Goal: Task Accomplishment & Management: Manage account settings

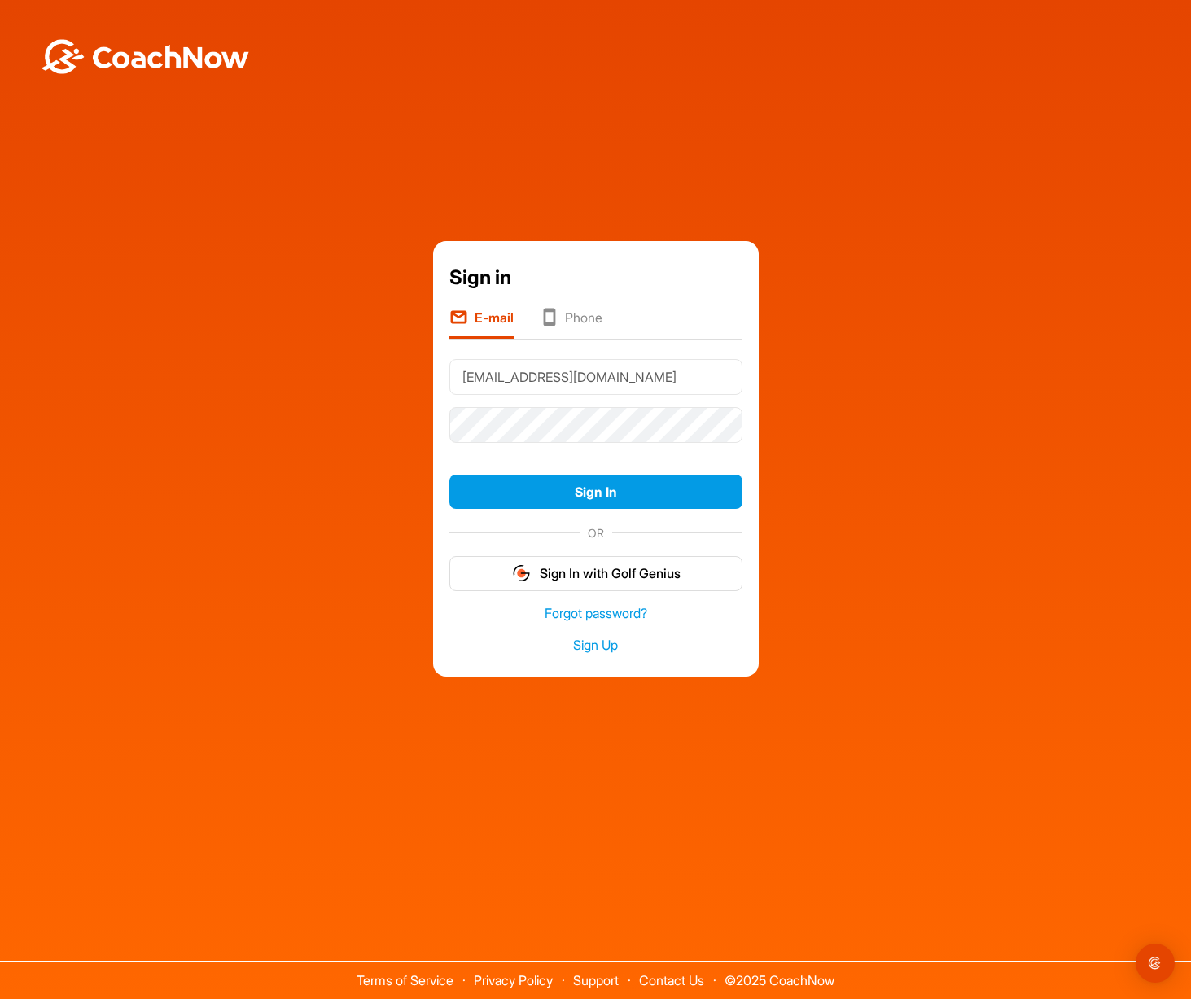
type input "[EMAIL_ADDRESS][DOMAIN_NAME]"
click at [569, 616] on link "Forgot password?" at bounding box center [595, 613] width 293 height 19
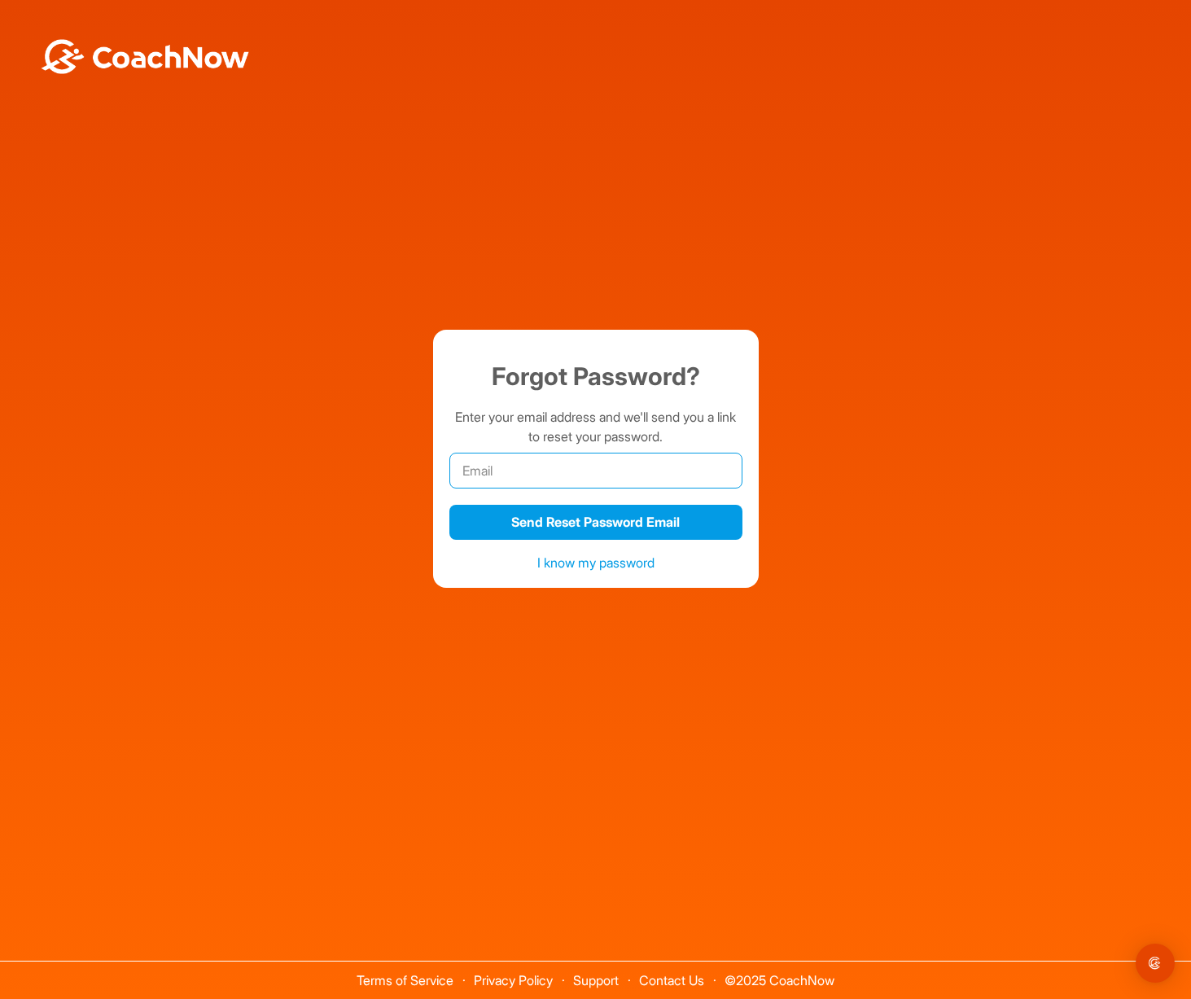
click at [479, 467] on input "email" at bounding box center [595, 471] width 293 height 36
type input "S"
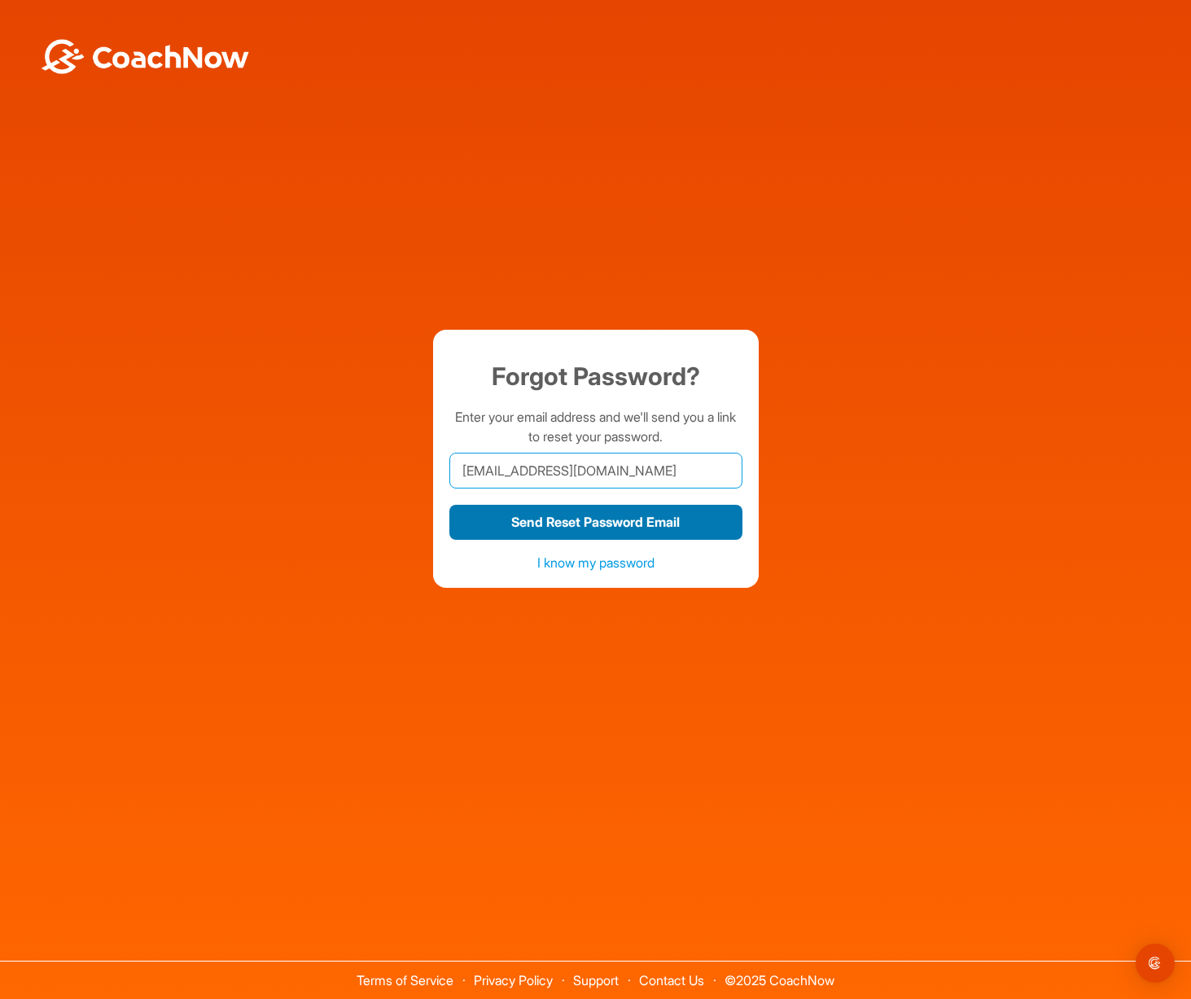
type input "[EMAIL_ADDRESS][DOMAIN_NAME]"
click at [544, 524] on button "Send Reset Password Email" at bounding box center [595, 522] width 293 height 35
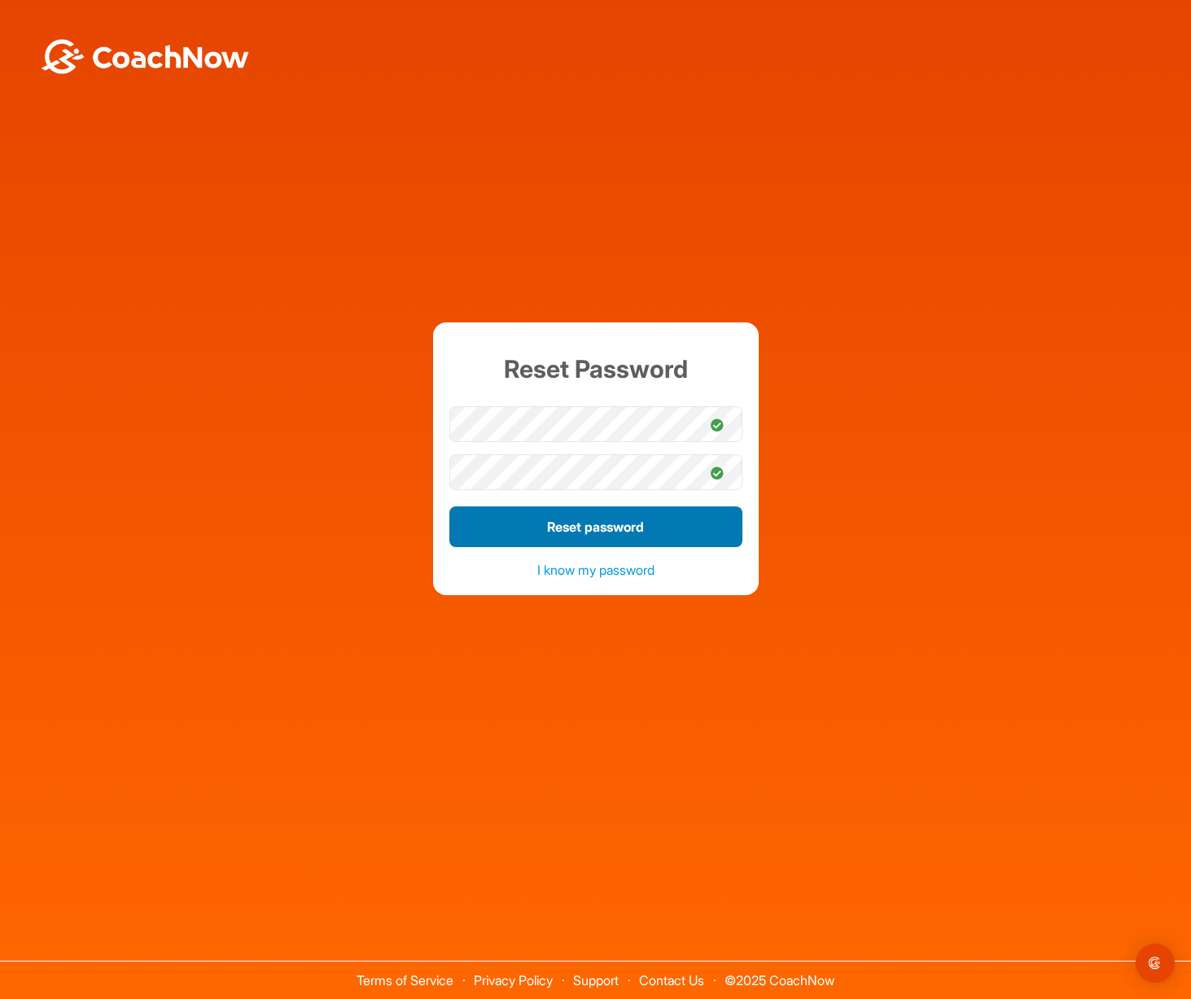
click at [679, 541] on button "Reset password" at bounding box center [595, 526] width 293 height 41
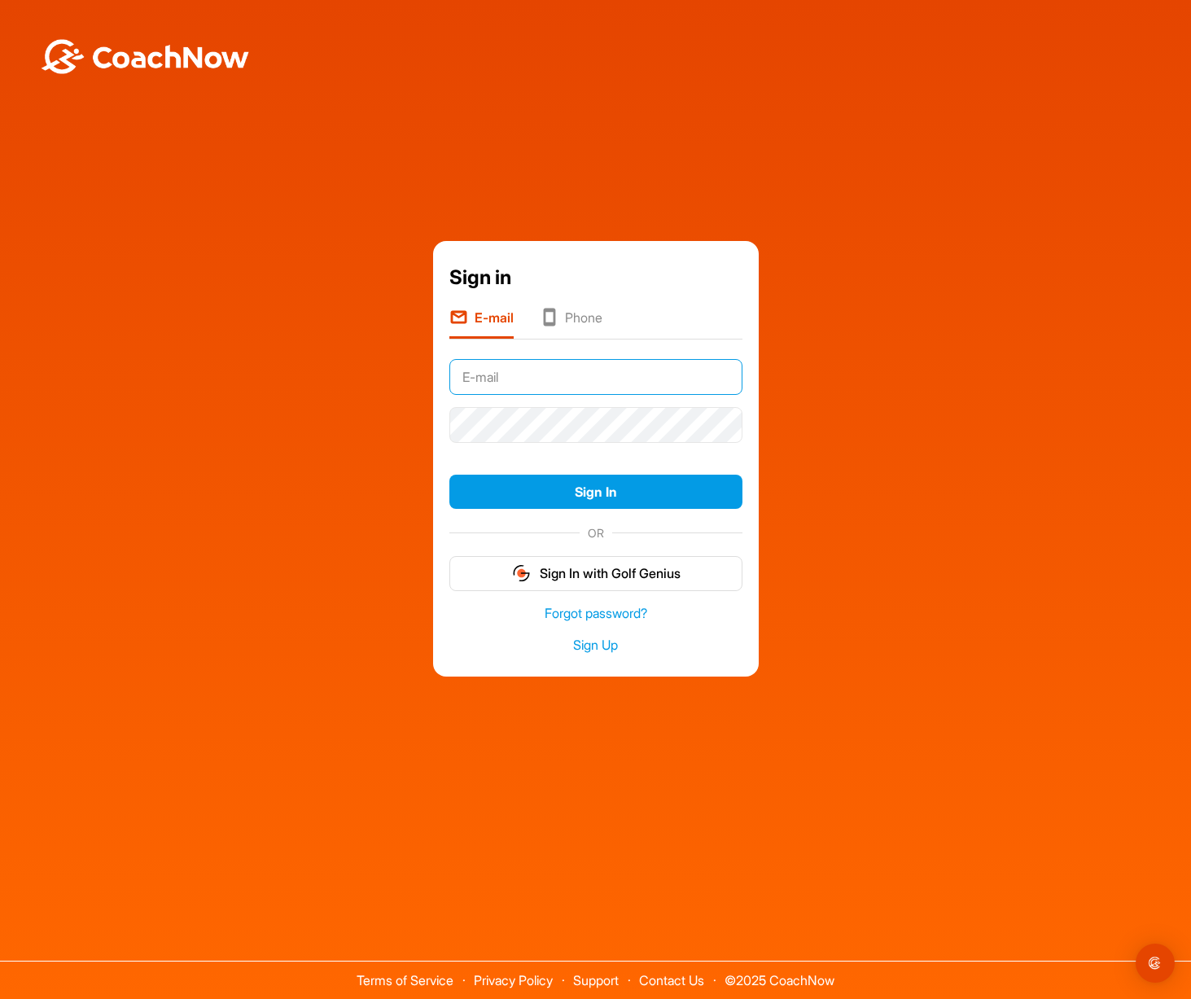
type input "[EMAIL_ADDRESS][DOMAIN_NAME]"
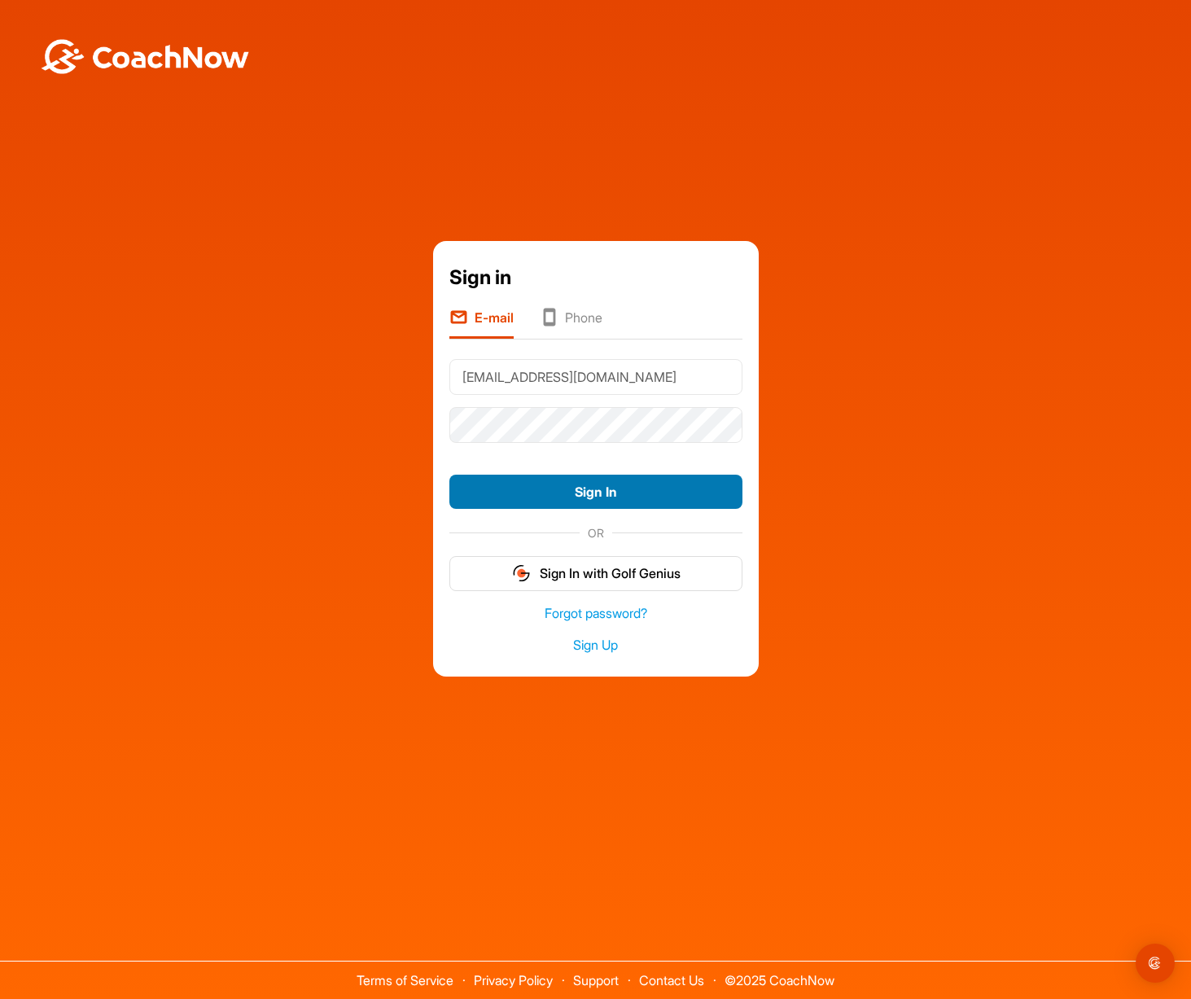
click at [579, 486] on button "Sign In" at bounding box center [595, 491] width 293 height 35
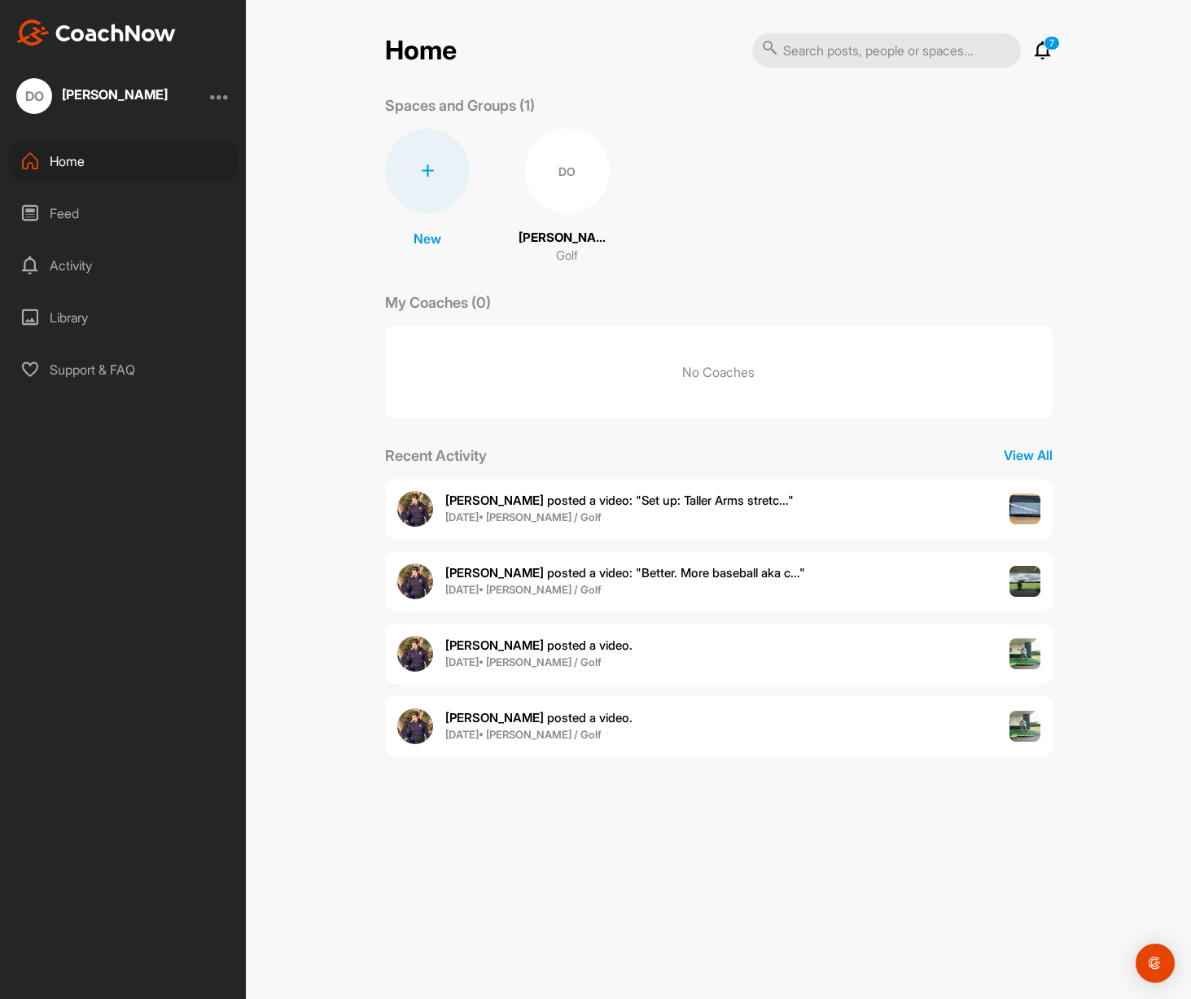
click at [70, 159] on div "Home" at bounding box center [124, 161] width 230 height 41
click at [50, 103] on div "DO" at bounding box center [34, 96] width 36 height 36
click at [221, 98] on div at bounding box center [220, 96] width 20 height 20
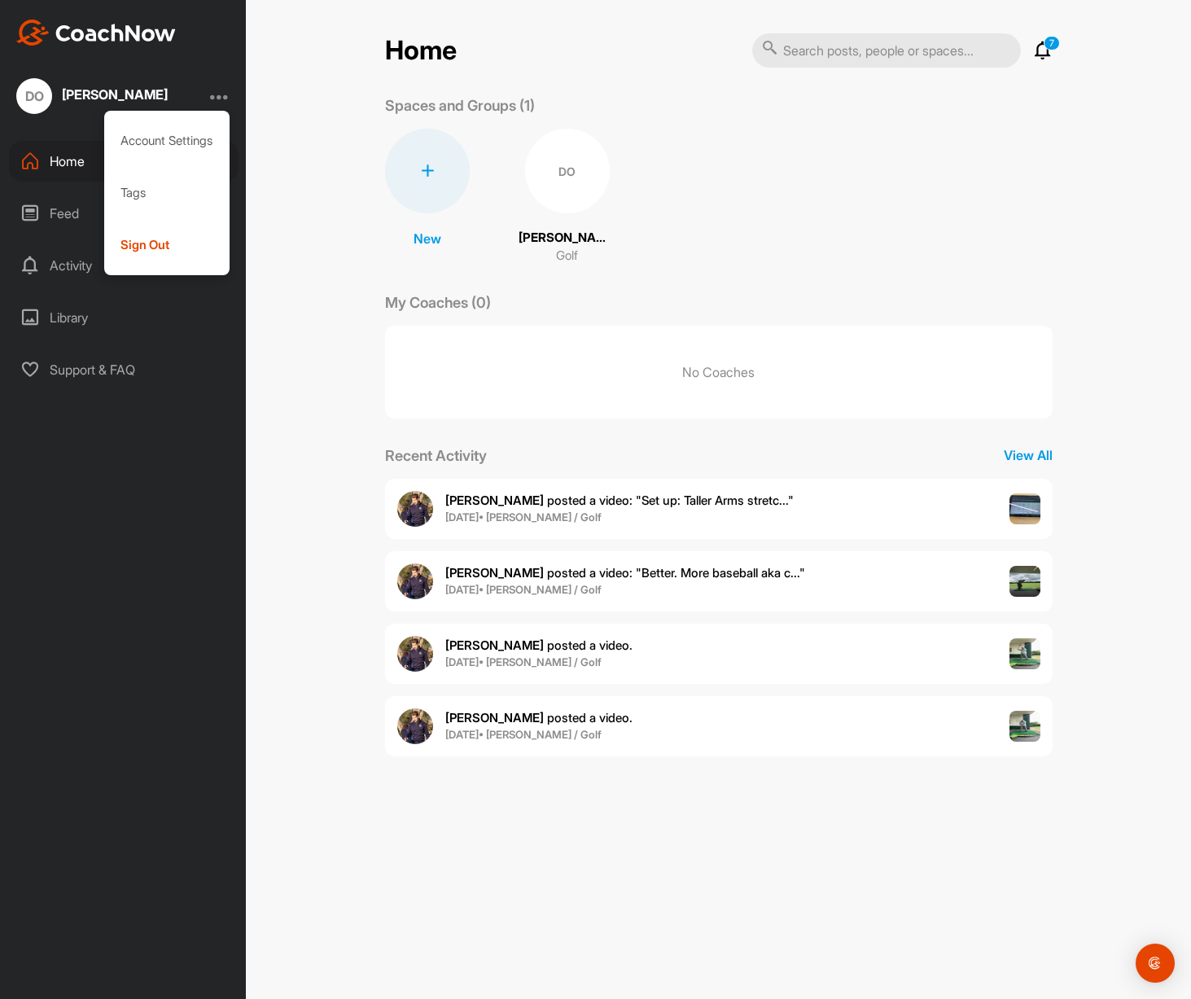
click at [221, 98] on div at bounding box center [220, 96] width 20 height 20
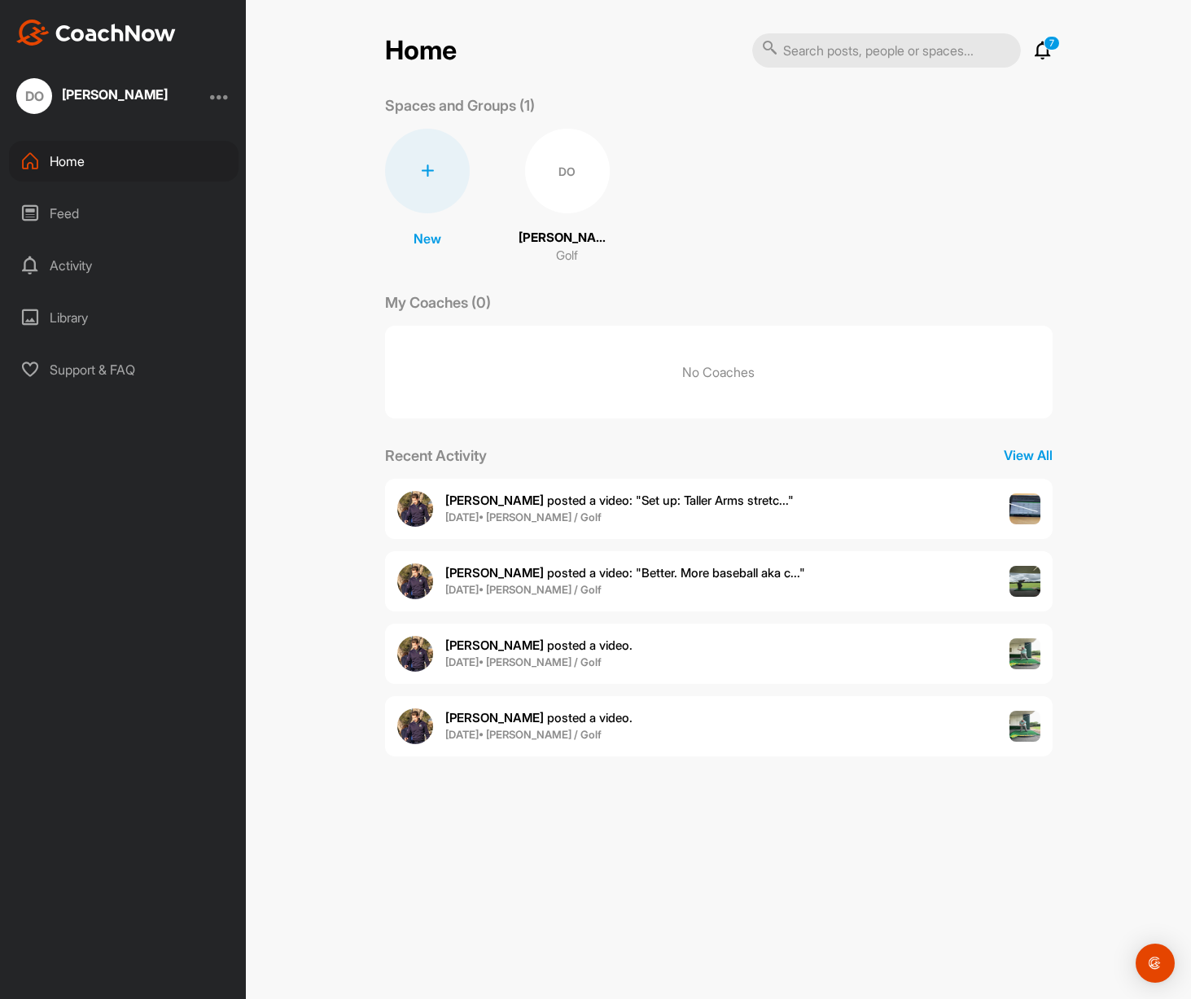
click at [33, 268] on icon at bounding box center [30, 266] width 20 height 20
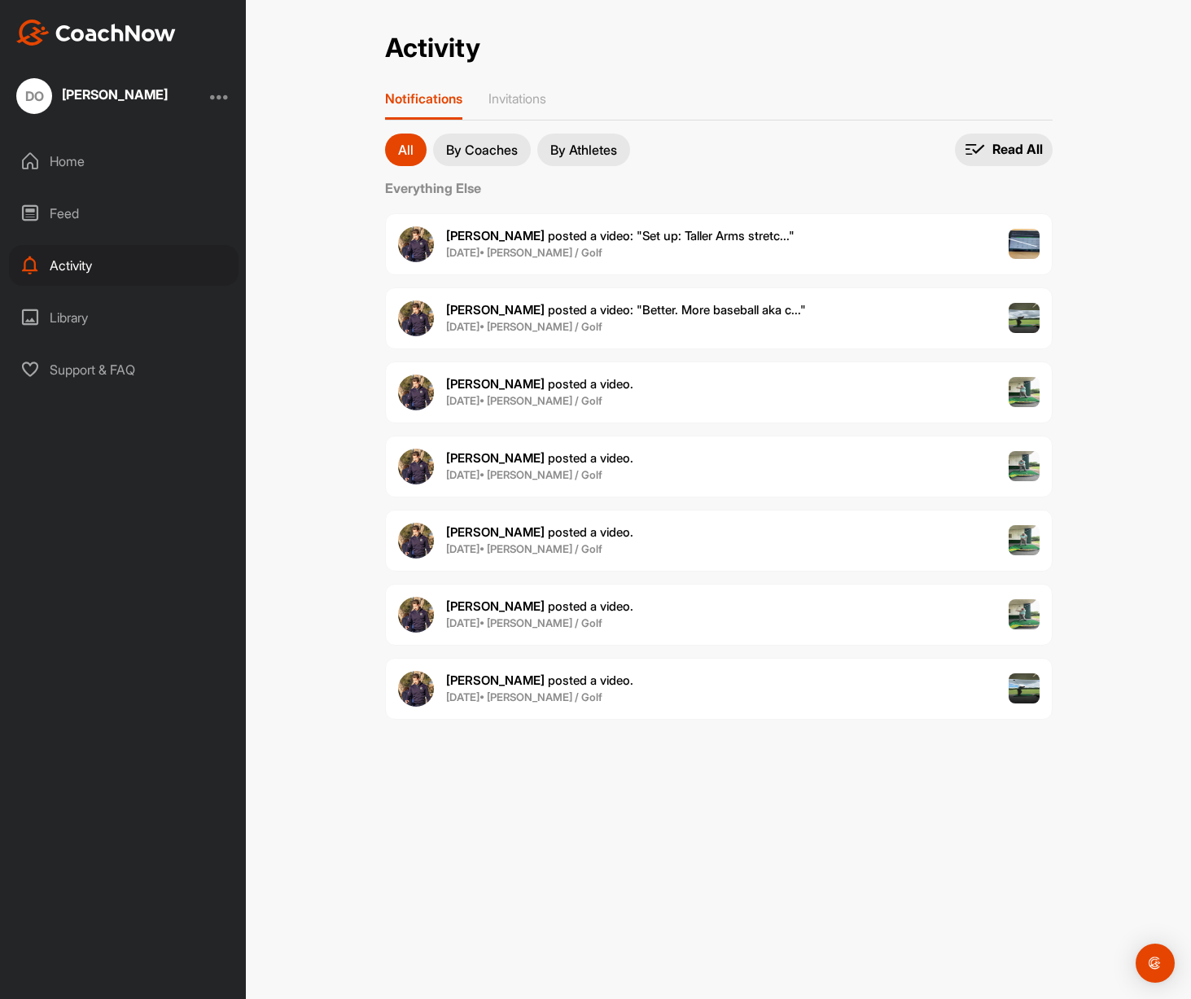
click at [48, 370] on div "Support & FAQ" at bounding box center [124, 369] width 230 height 41
